Goal: Information Seeking & Learning: Learn about a topic

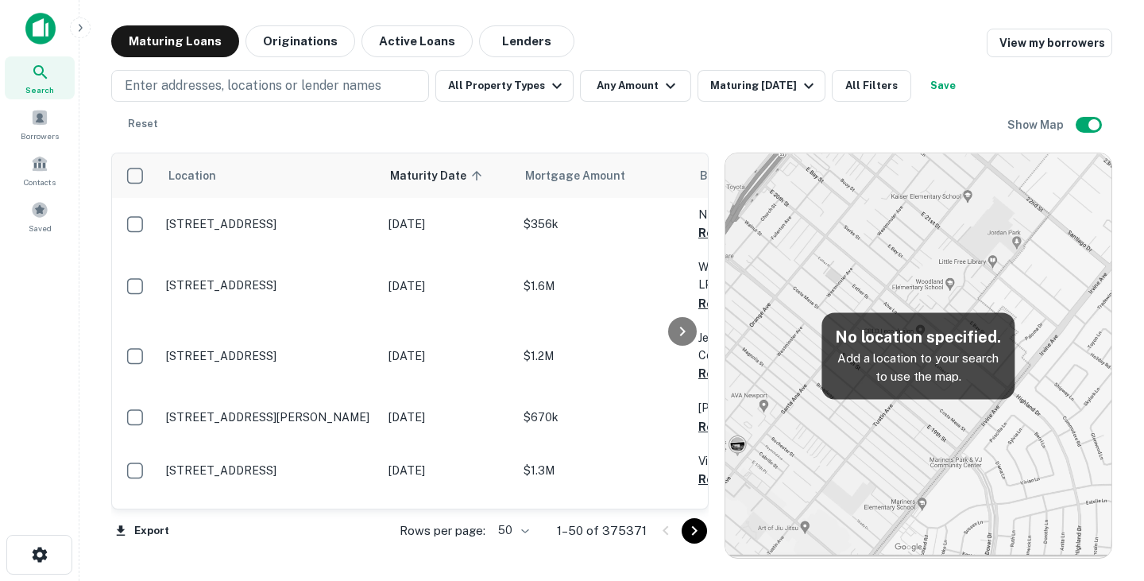
click at [846, 341] on h5 "No location specified." at bounding box center [918, 337] width 168 height 24
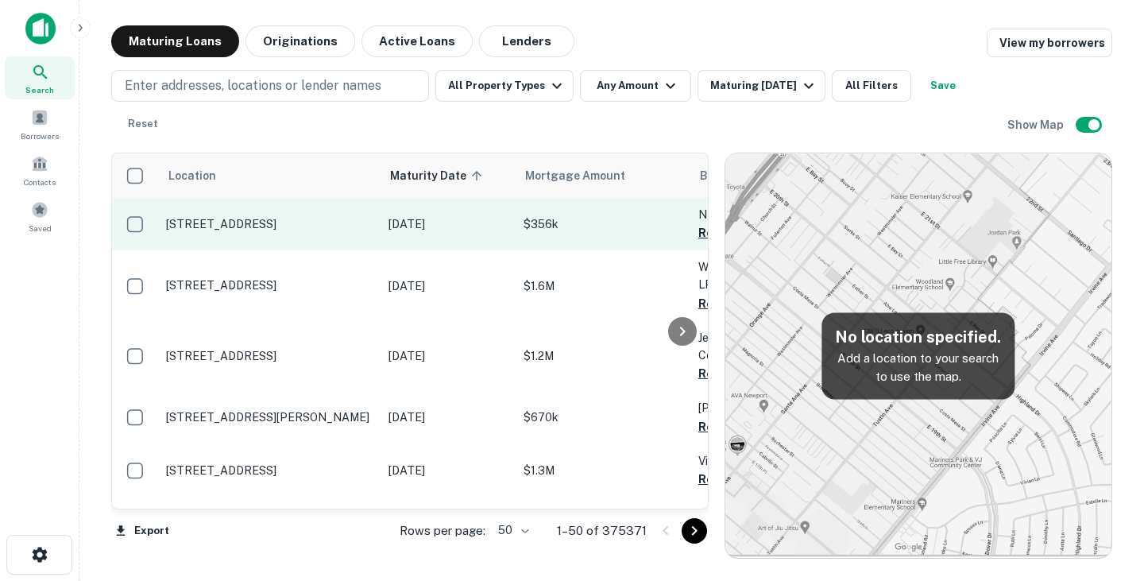
click at [306, 236] on td "[STREET_ADDRESS]" at bounding box center [269, 224] width 222 height 52
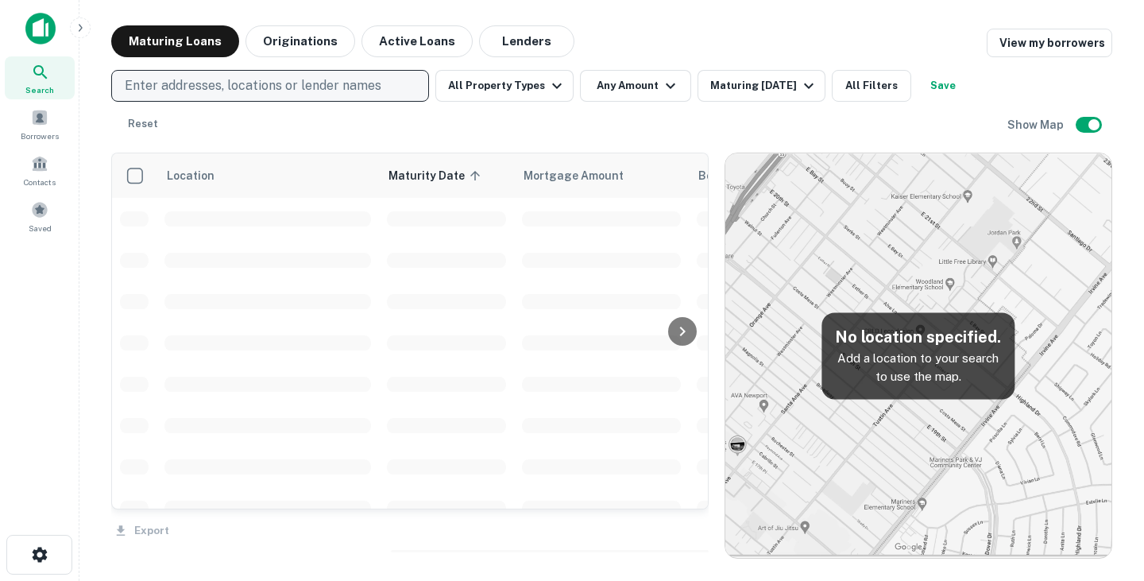
click at [250, 82] on p "Enter addresses, locations or lender names" at bounding box center [253, 85] width 257 height 19
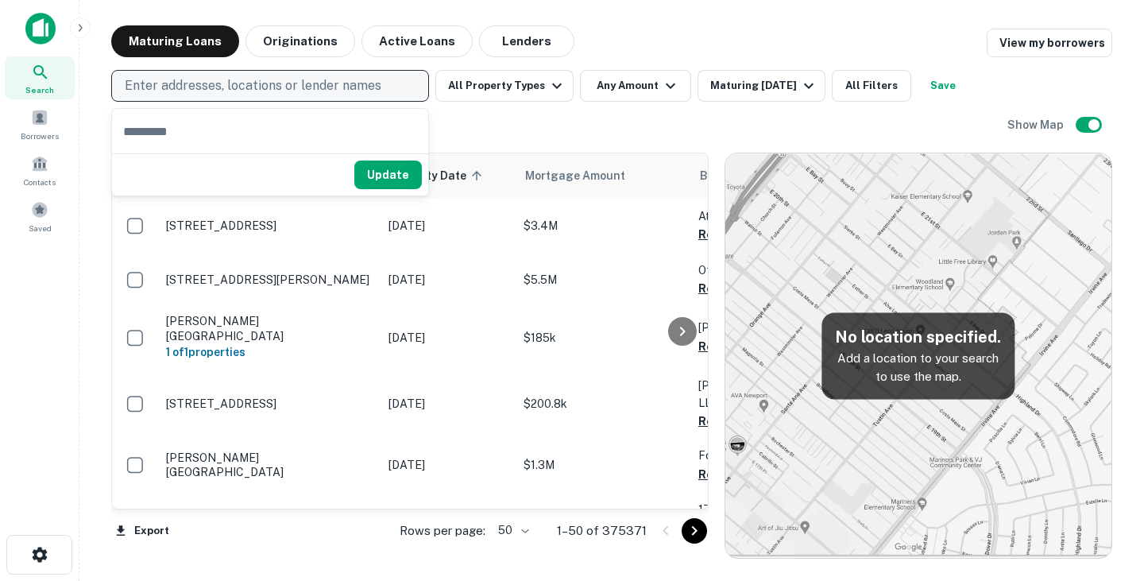
type input "**********"
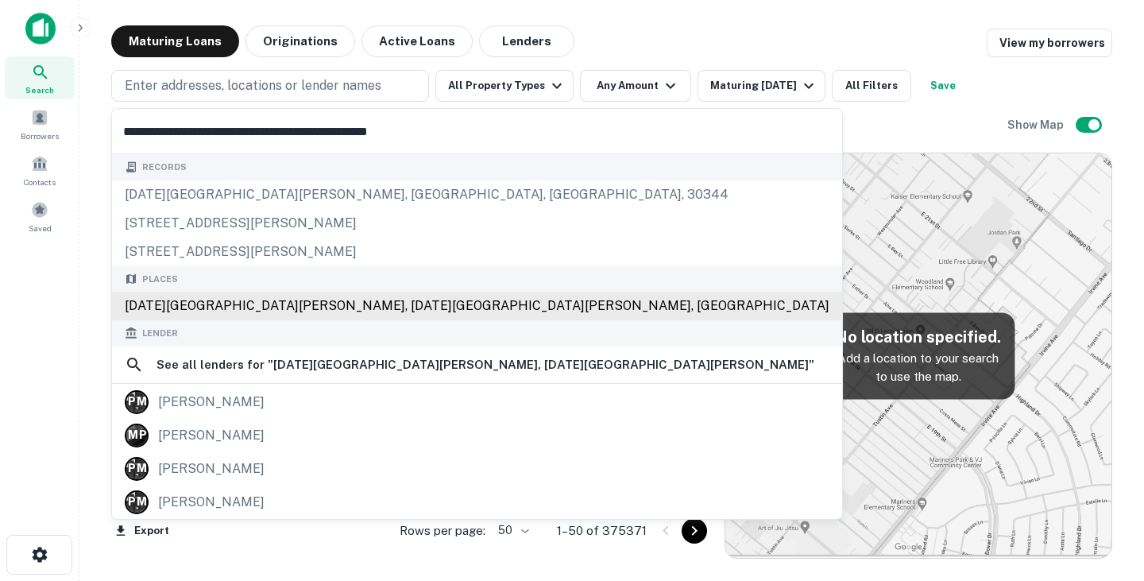
click at [394, 304] on div "Saint Michael Parkway, Saint Michael, MN 55376, USA" at bounding box center [477, 306] width 730 height 29
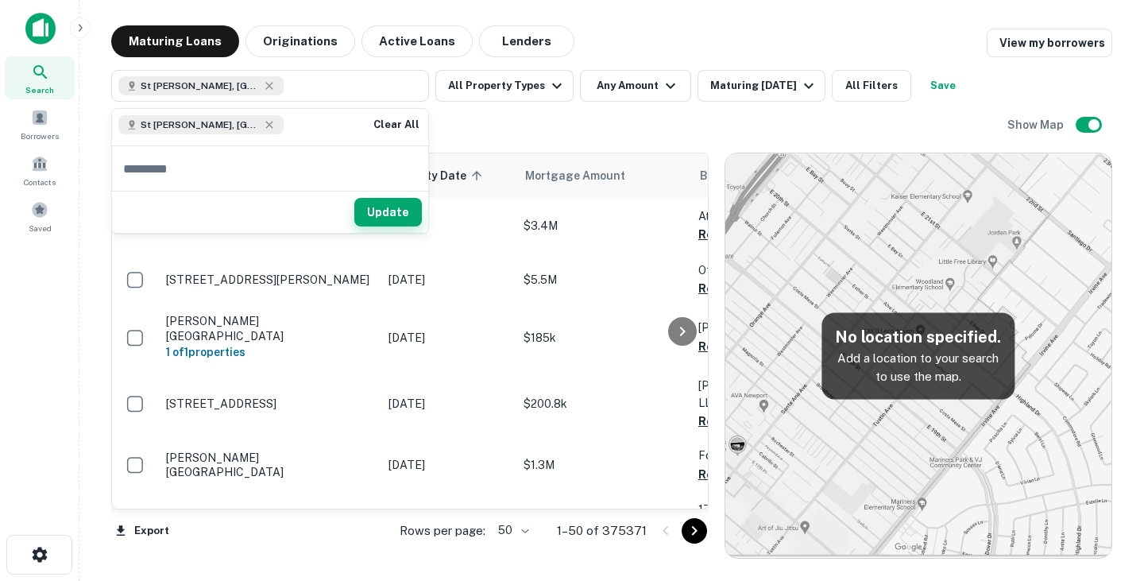
click at [399, 215] on button "Update" at bounding box center [388, 212] width 68 height 29
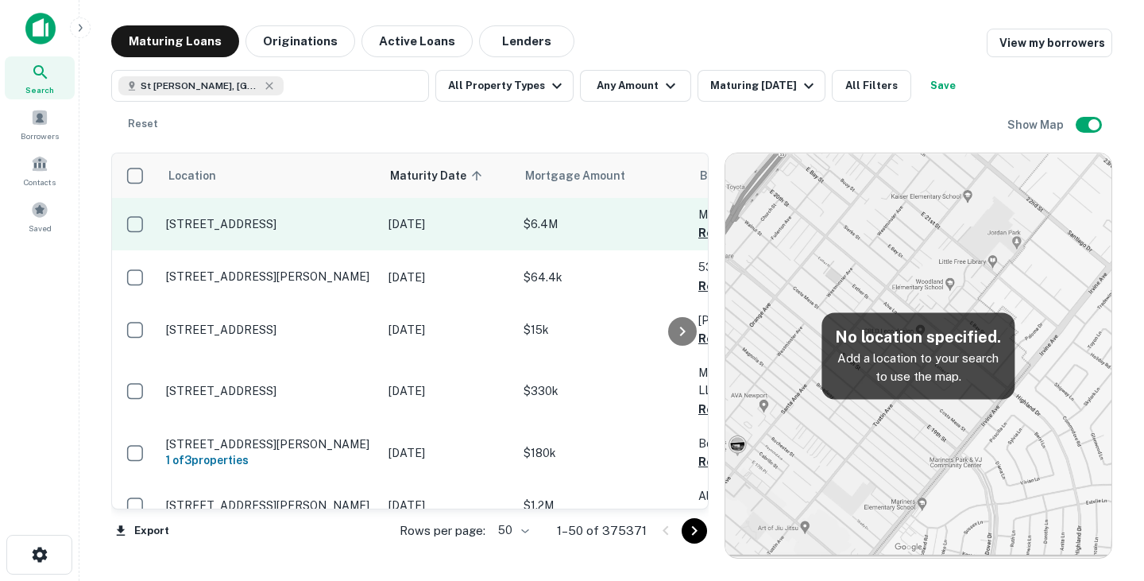
click at [308, 239] on td "[STREET_ADDRESS]" at bounding box center [269, 224] width 222 height 52
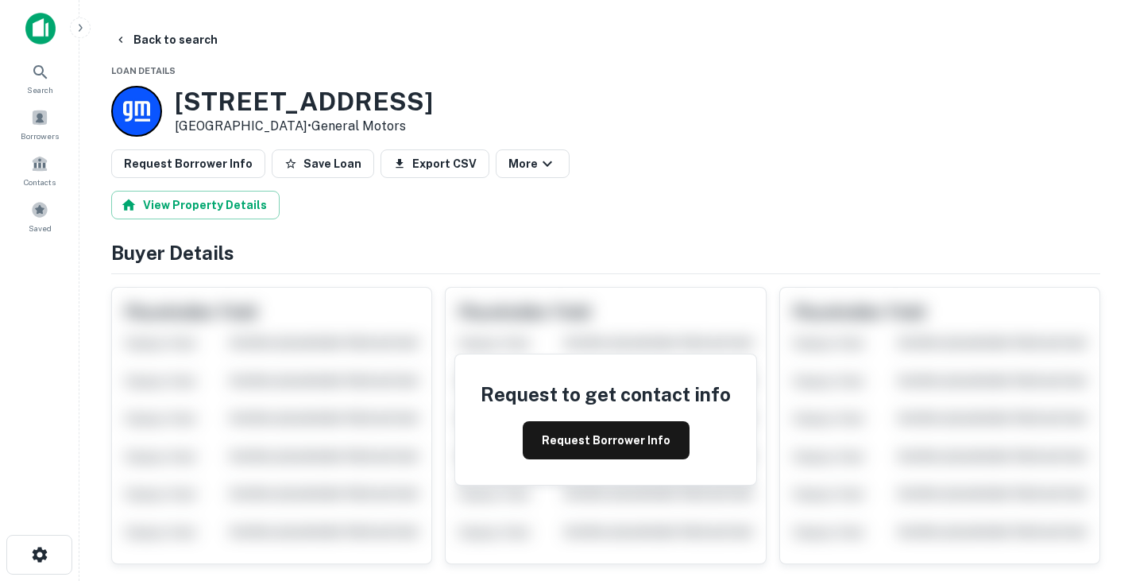
click at [120, 33] on icon "button" at bounding box center [120, 39] width 13 height 13
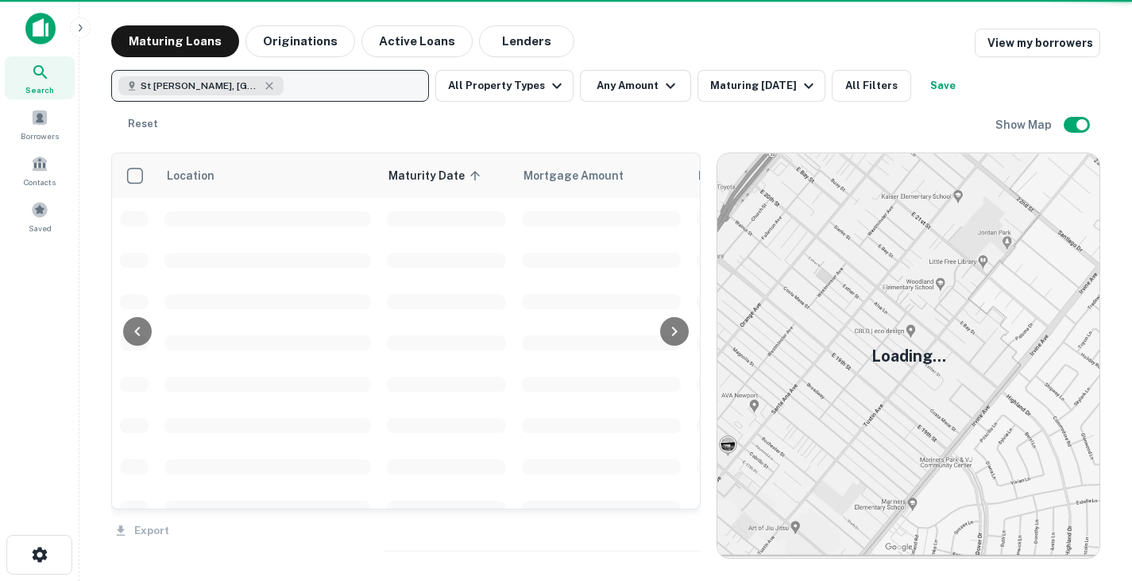
click at [278, 85] on div "St Michael Pkwy, St Michael, MN 55376, USA" at bounding box center [200, 85] width 165 height 19
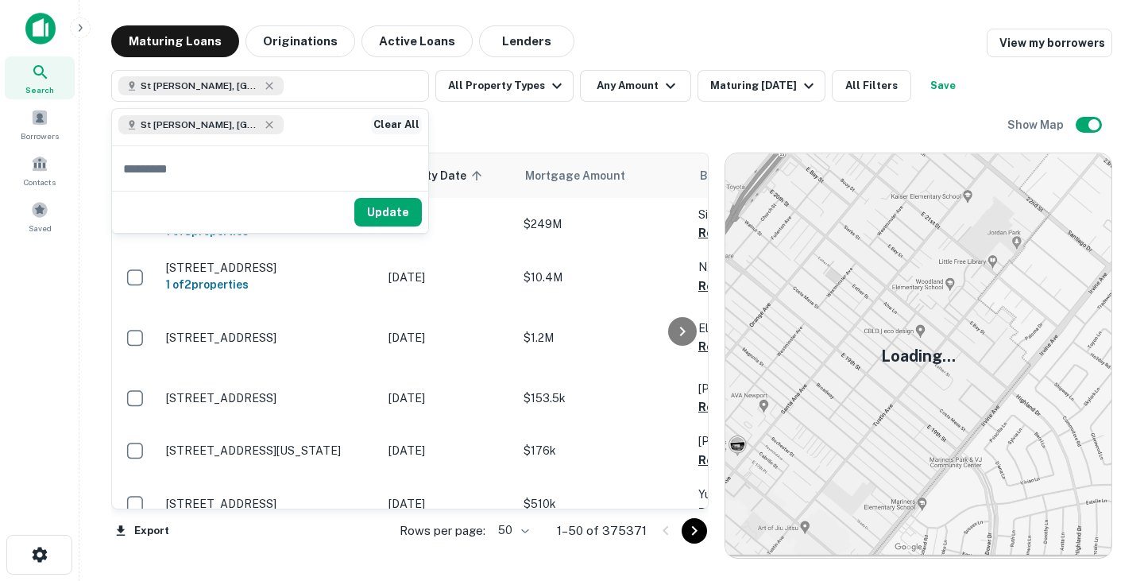
click at [396, 119] on button "Clear All" at bounding box center [396, 124] width 51 height 19
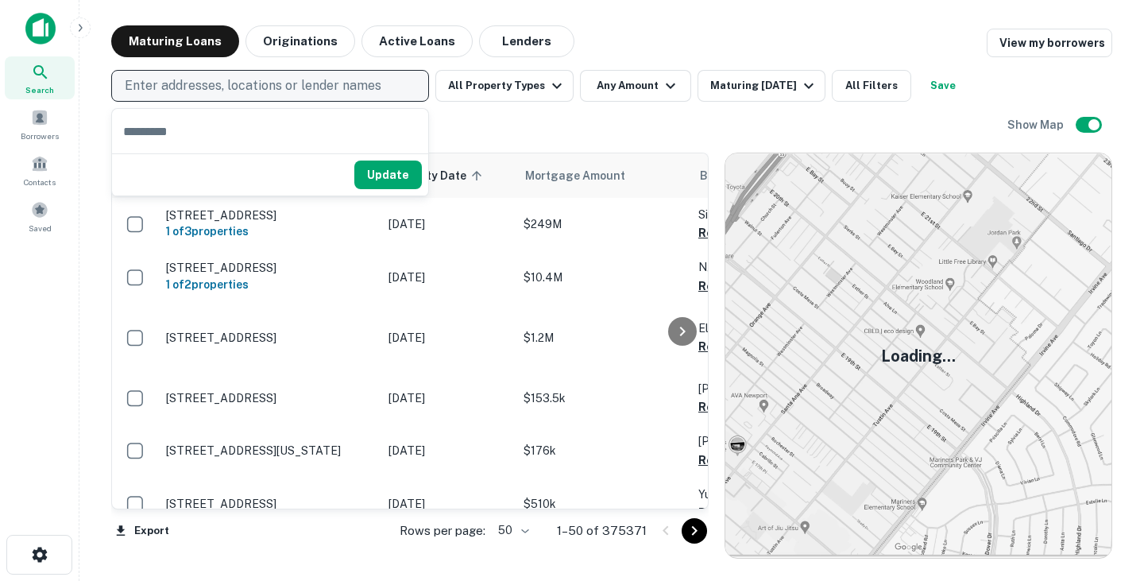
click at [298, 81] on p "Enter addresses, locations or lender names" at bounding box center [253, 85] width 257 height 19
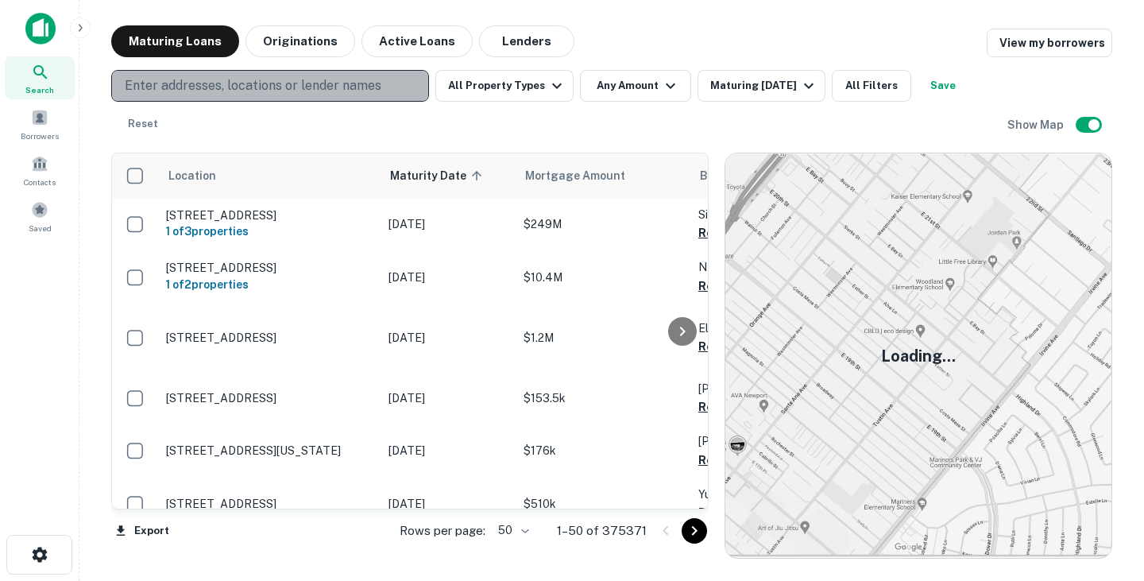
click at [298, 81] on p "Enter addresses, locations or lender names" at bounding box center [253, 85] width 257 height 19
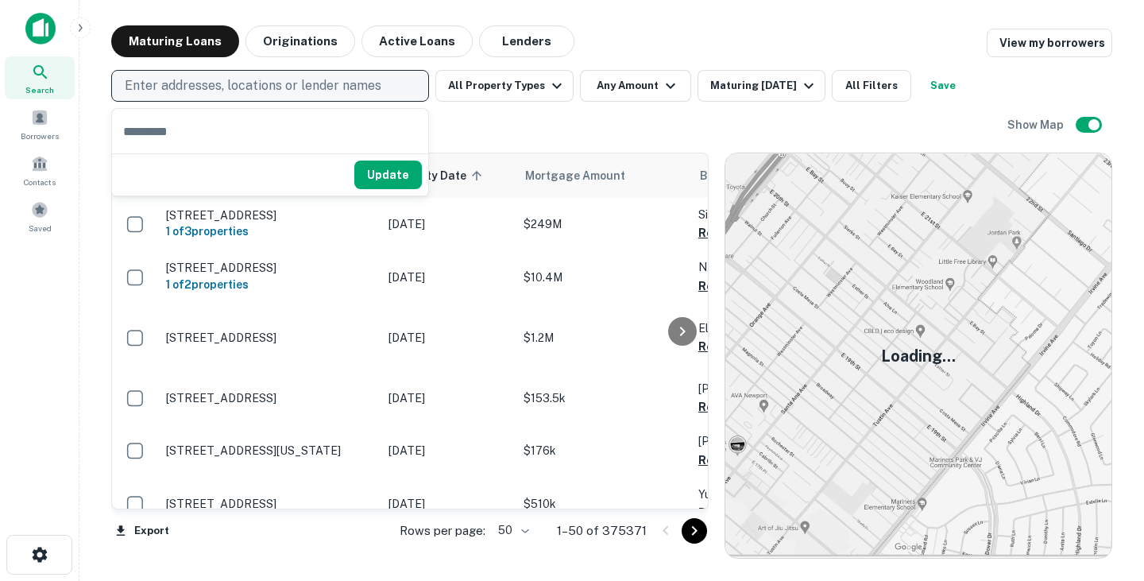
type input "**********"
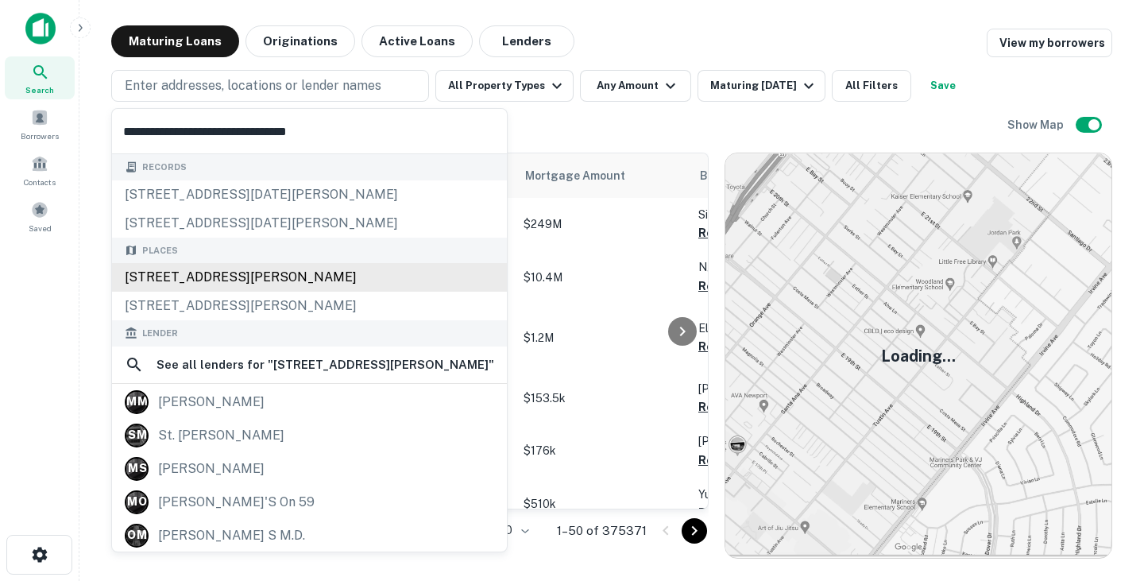
click at [368, 276] on div "[STREET_ADDRESS][PERSON_NAME]" at bounding box center [309, 277] width 395 height 29
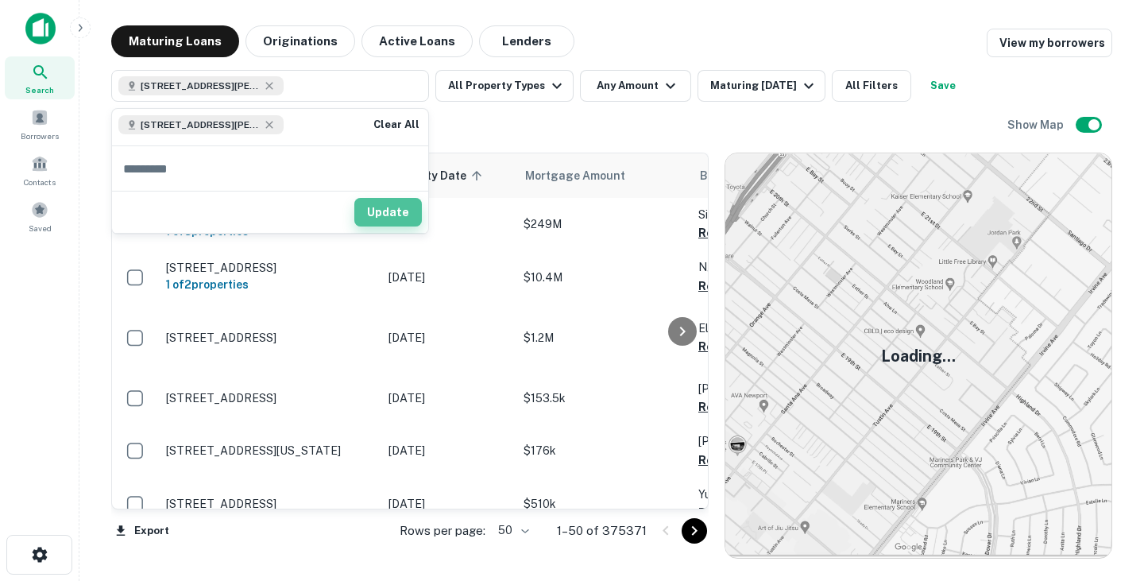
click at [396, 216] on button "Update" at bounding box center [388, 212] width 68 height 29
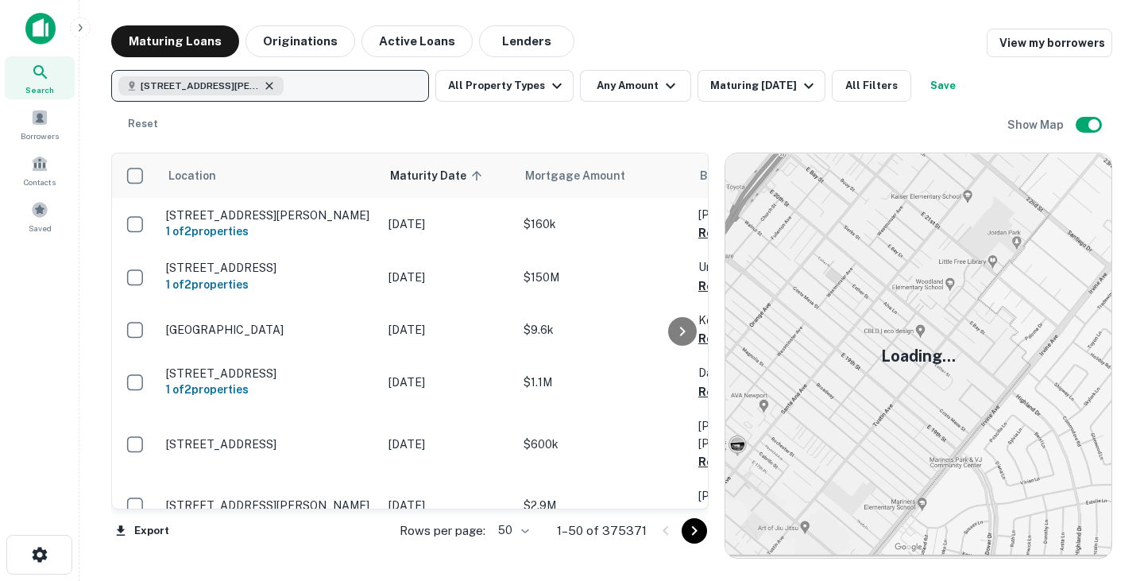
click at [265, 87] on icon "button" at bounding box center [269, 85] width 13 height 13
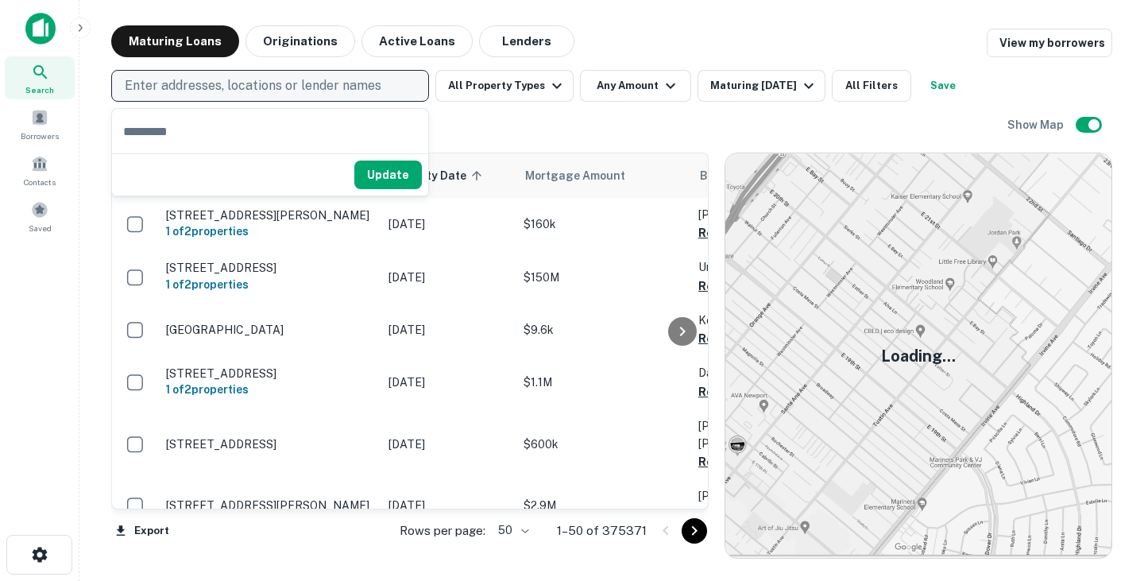
type input "**********"
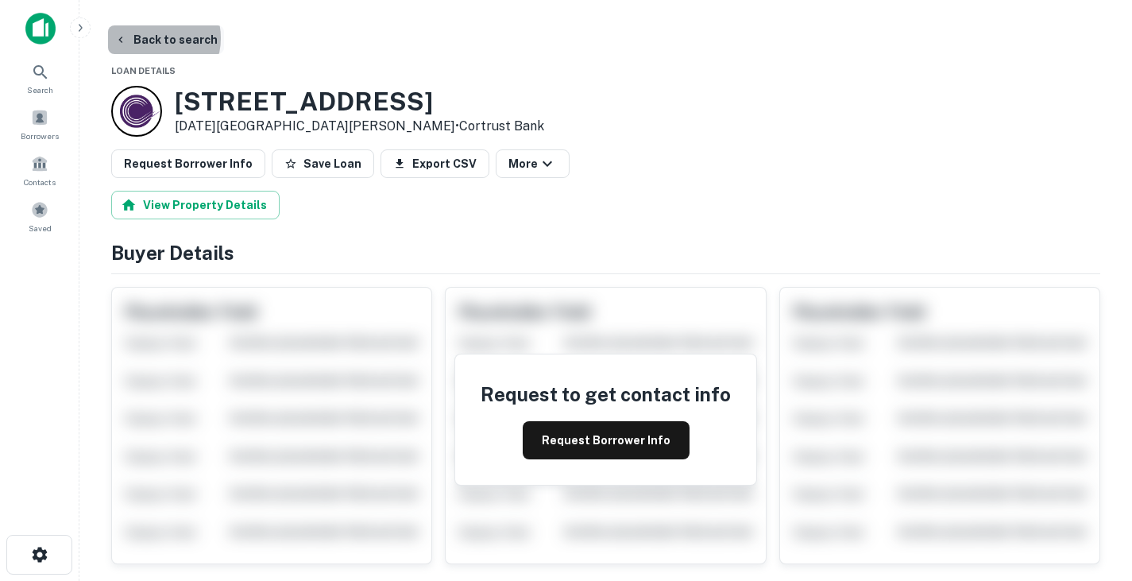
click at [153, 38] on button "Back to search" at bounding box center [166, 39] width 116 height 29
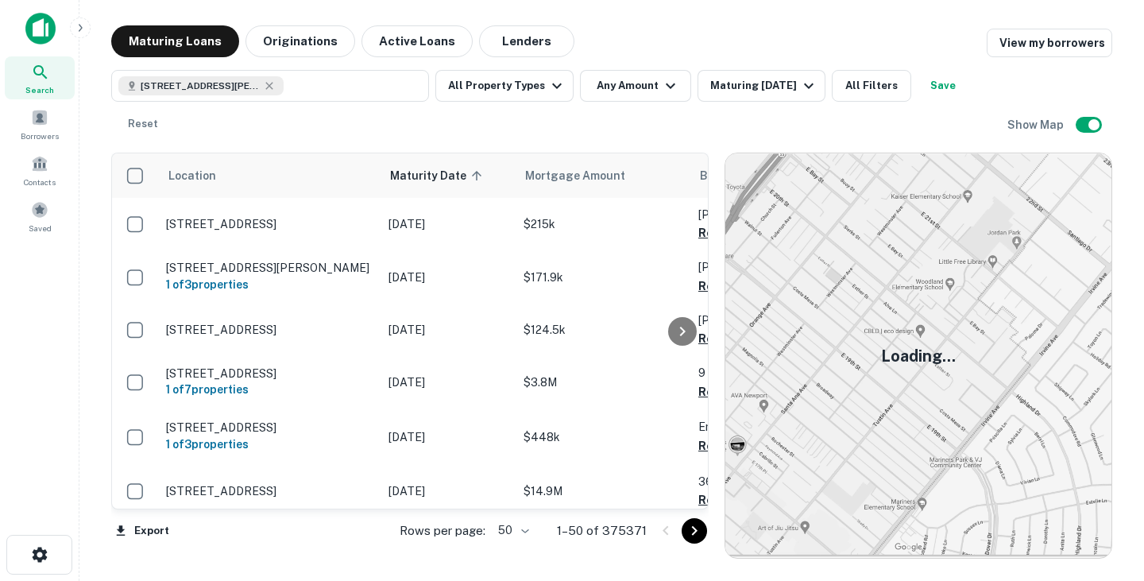
click at [884, 275] on img at bounding box center [918, 355] width 386 height 404
click at [938, 389] on img at bounding box center [918, 355] width 386 height 404
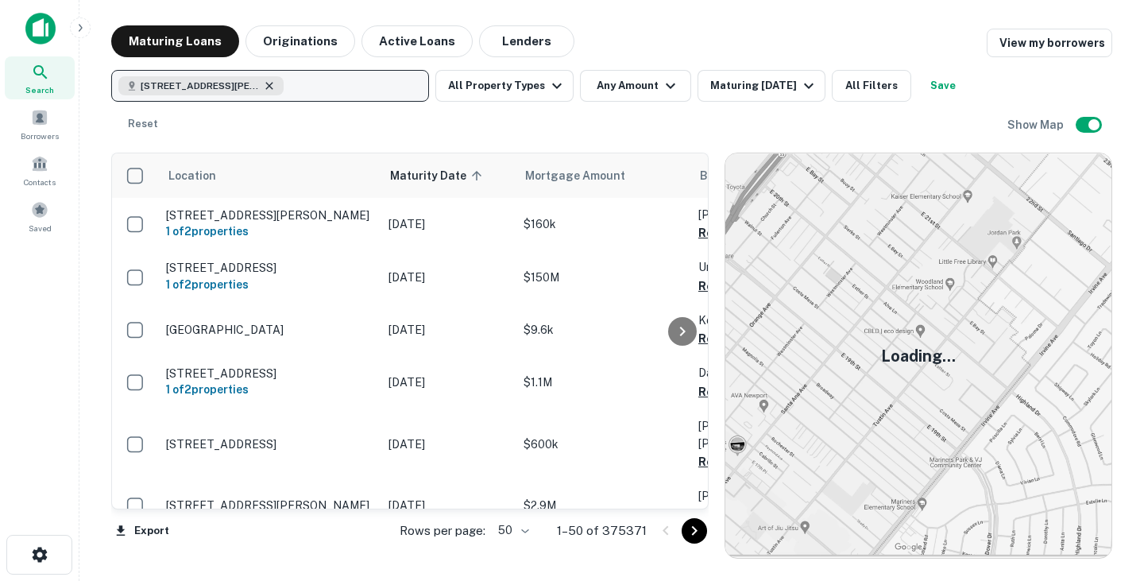
click at [273, 84] on icon "button" at bounding box center [269, 85] width 13 height 13
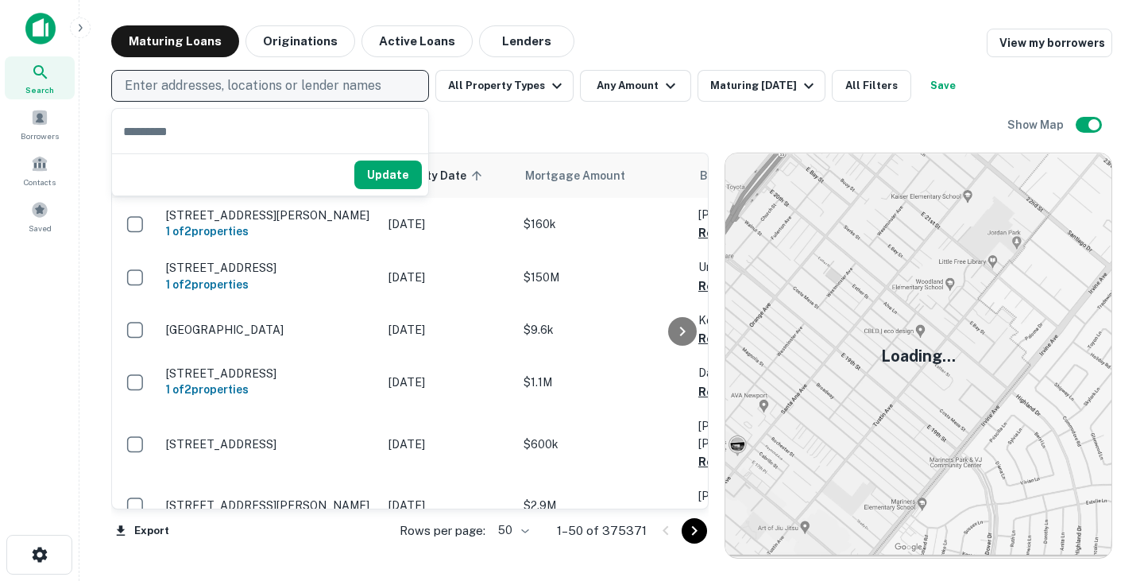
type input "**********"
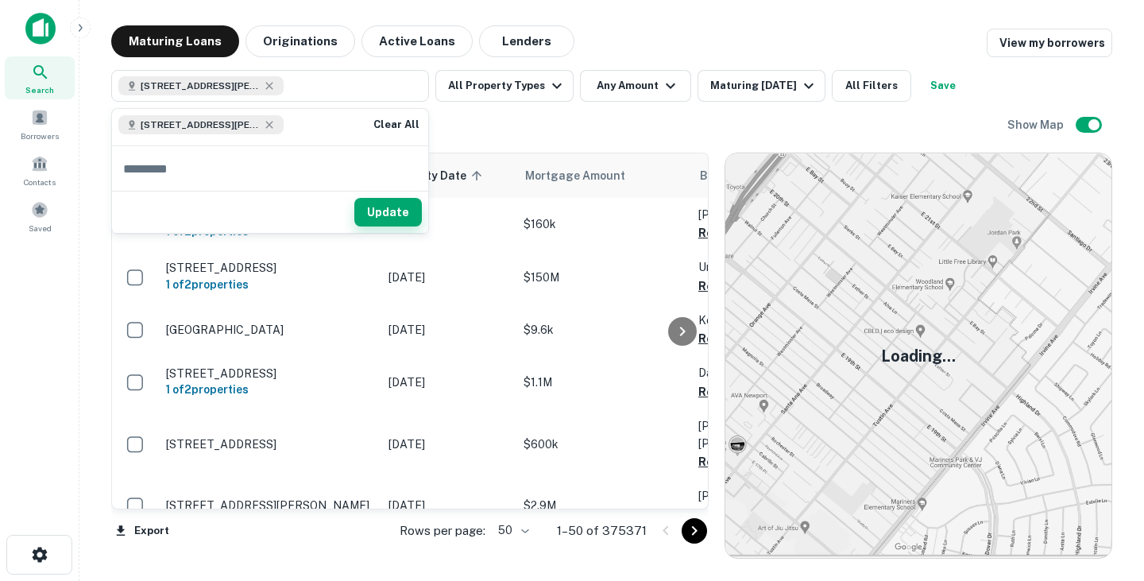
click at [401, 206] on button "Update" at bounding box center [388, 212] width 68 height 29
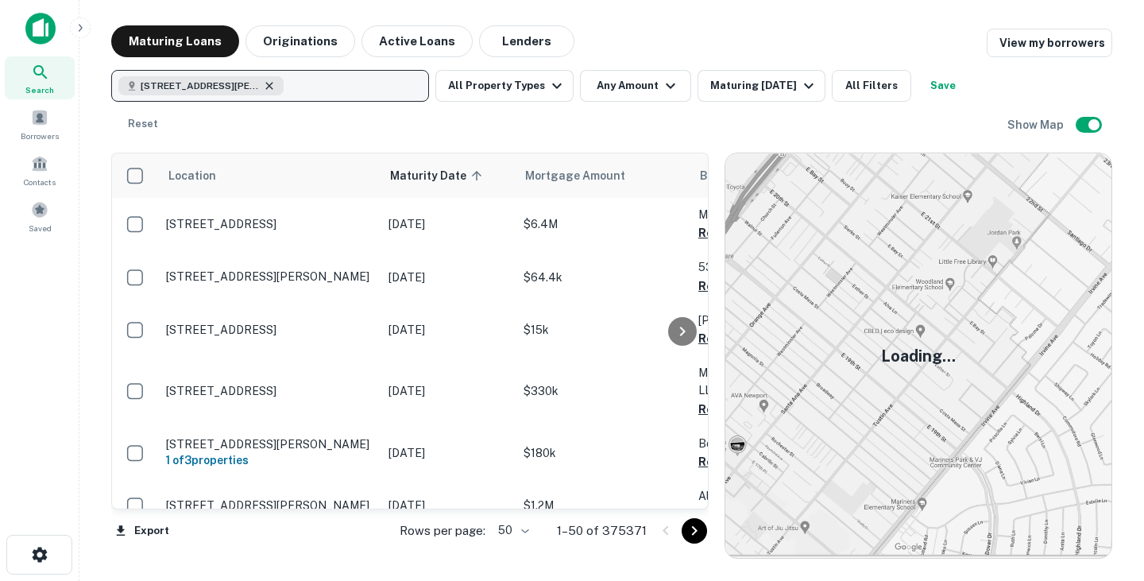
click at [269, 82] on icon "button" at bounding box center [269, 85] width 13 height 13
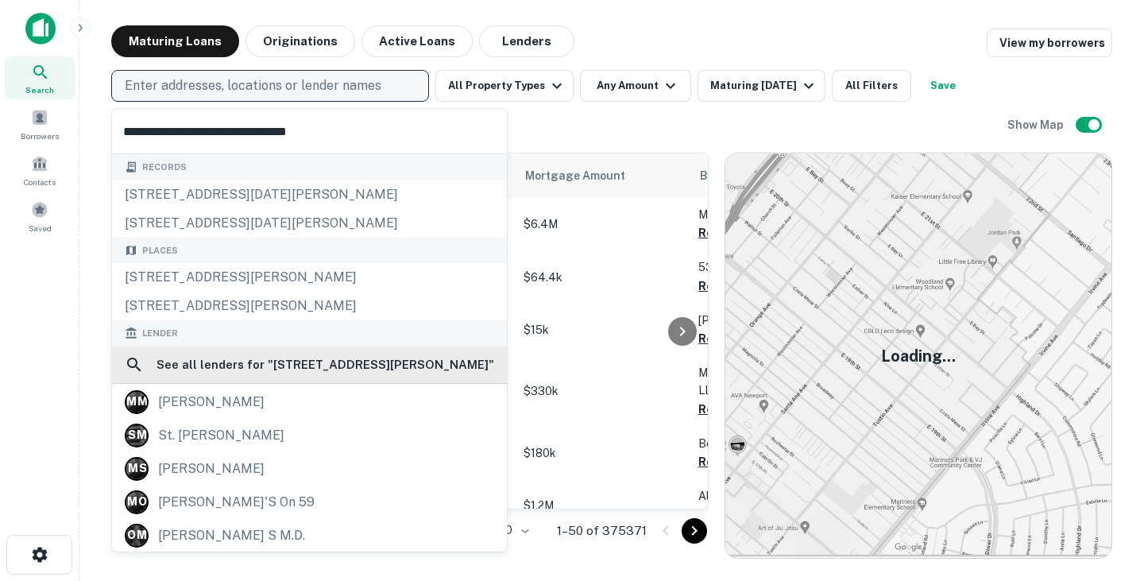
type input "**********"
click at [316, 369] on h6 "See all lenders for " [STREET_ADDRESS][PERSON_NAME] "" at bounding box center [326, 364] width 338 height 19
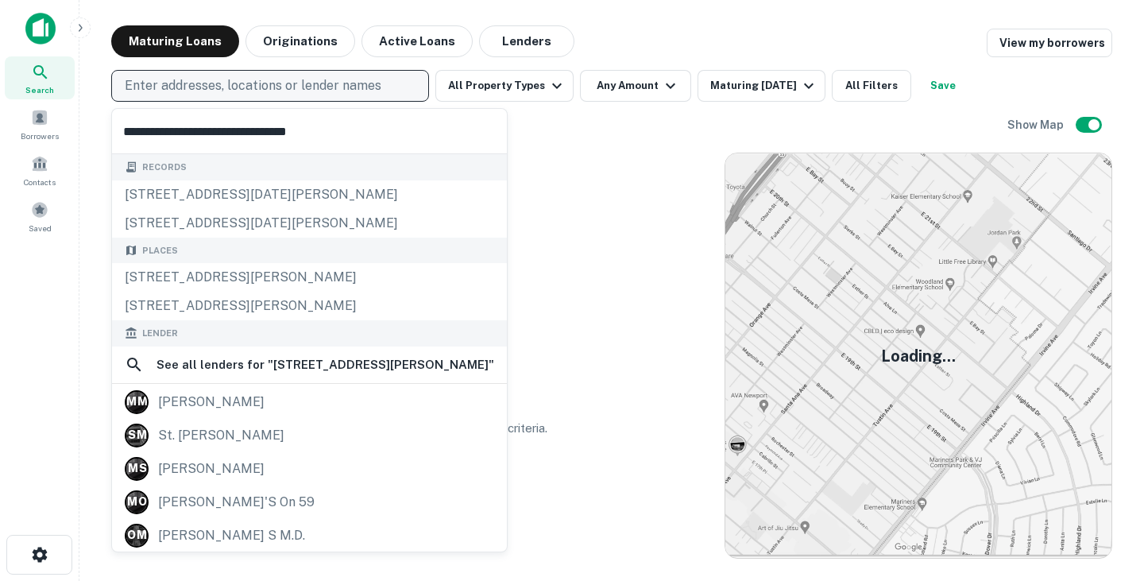
click at [528, 193] on div "No loans found. There are no loans that match your search criteria." at bounding box center [410, 356] width 598 height 406
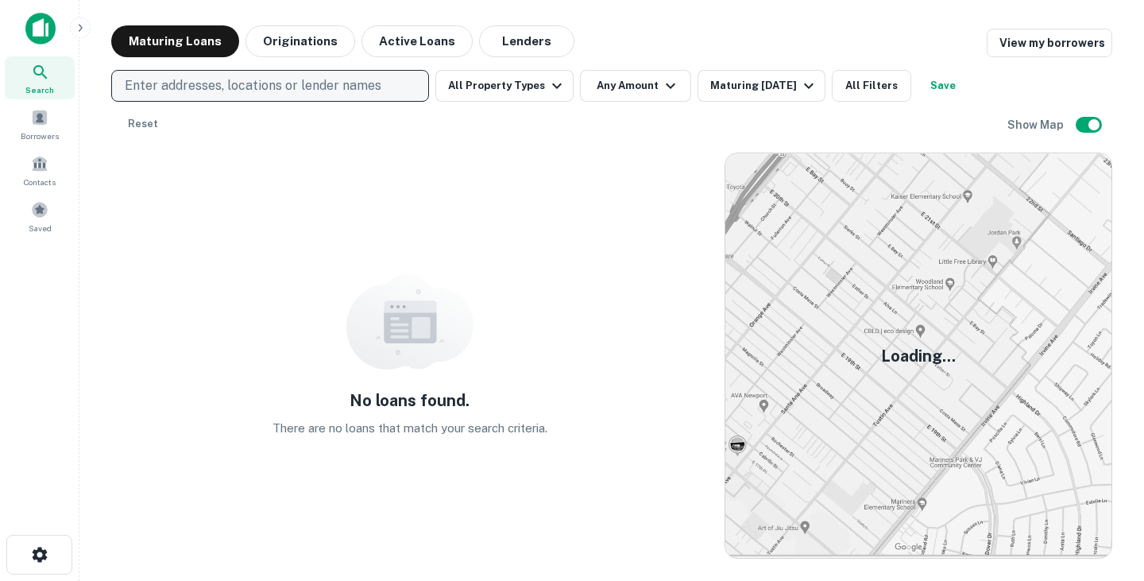
click at [200, 102] on div "Enter addresses, locations or lender names All Property Types Any Amount Maturi…" at bounding box center [559, 105] width 896 height 70
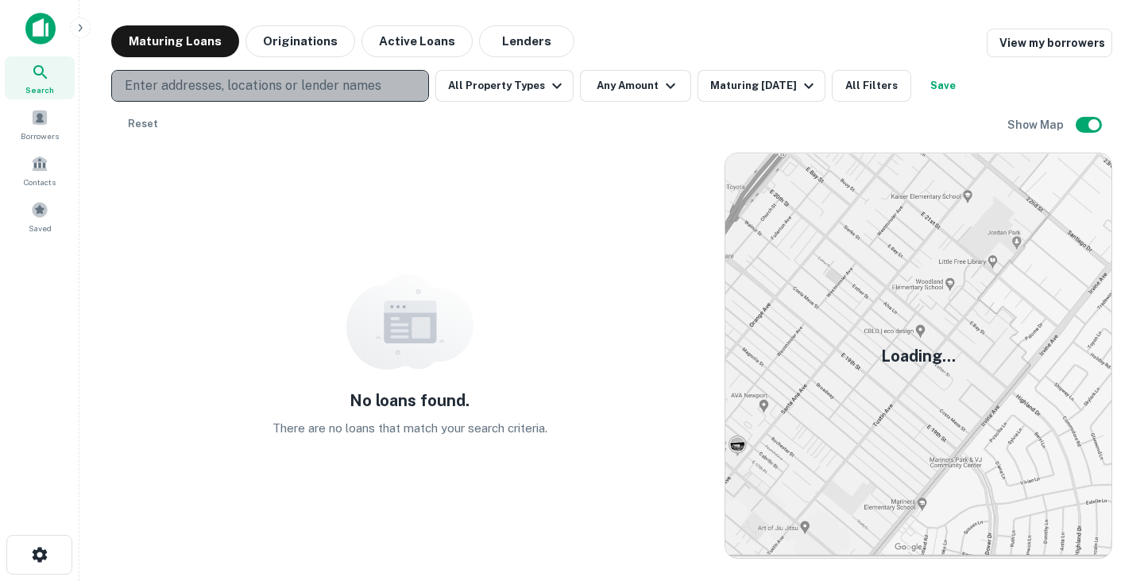
click at [200, 95] on p "Enter addresses, locations or lender names" at bounding box center [253, 85] width 257 height 19
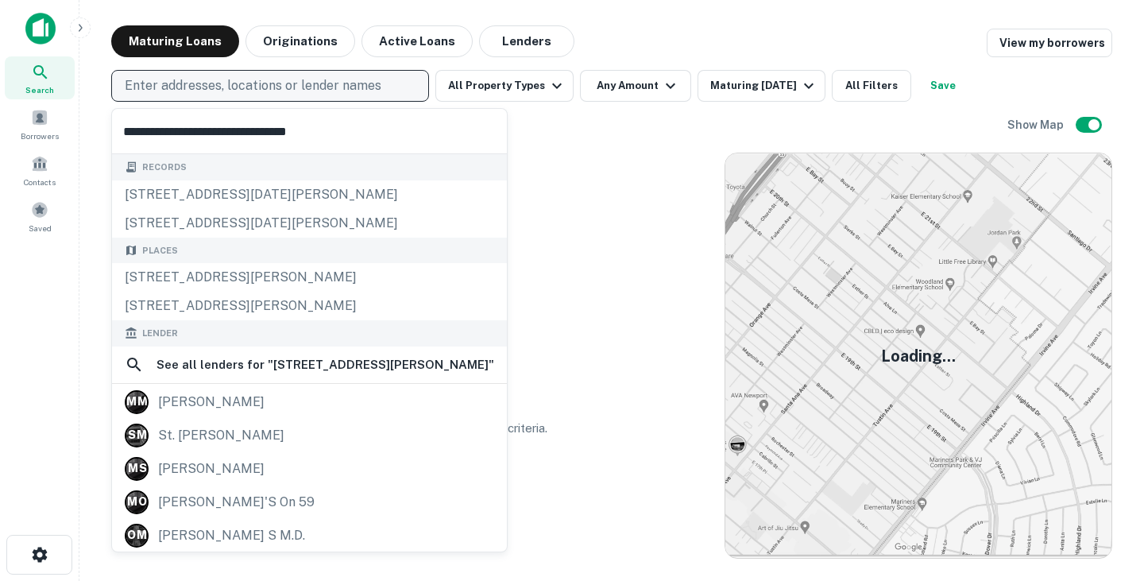
type input "**********"
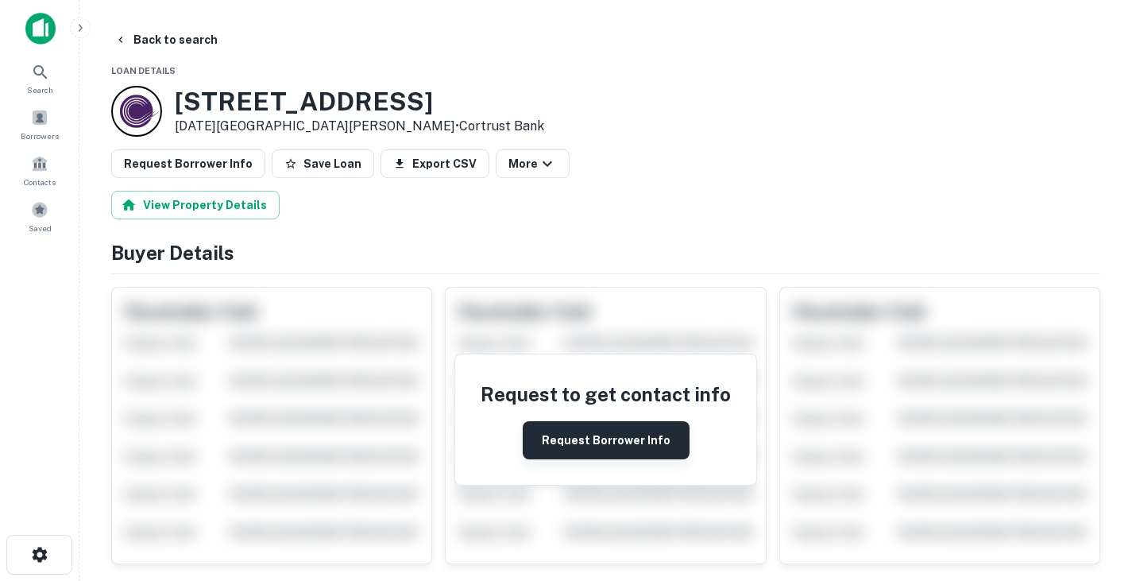
click at [622, 436] on button "Request Borrower Info" at bounding box center [606, 440] width 167 height 38
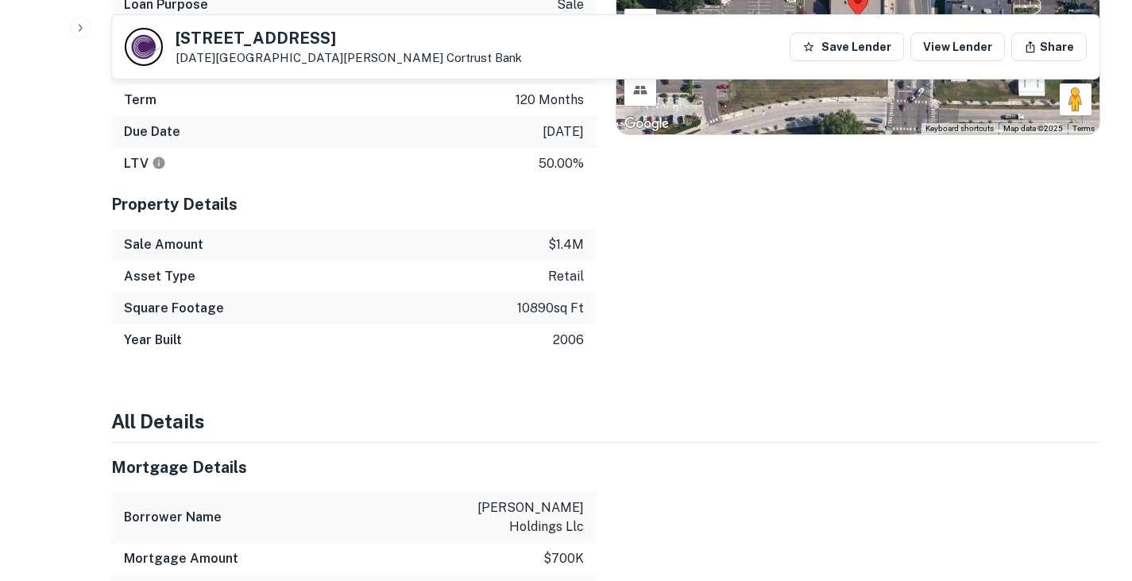
scroll to position [606, 0]
